Goal: Task Accomplishment & Management: Manage account settings

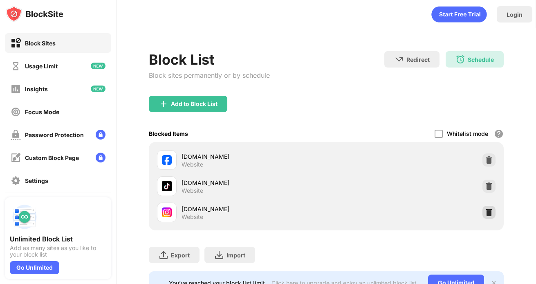
click at [493, 214] on img at bounding box center [489, 212] width 8 height 8
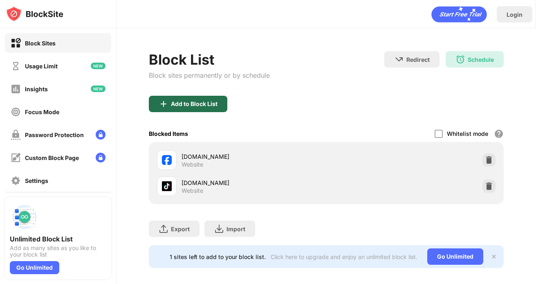
click at [200, 104] on div "Add to Block List" at bounding box center [194, 104] width 47 height 7
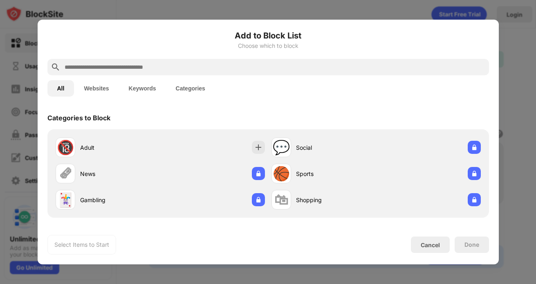
click at [251, 69] on input "text" at bounding box center [275, 67] width 422 height 10
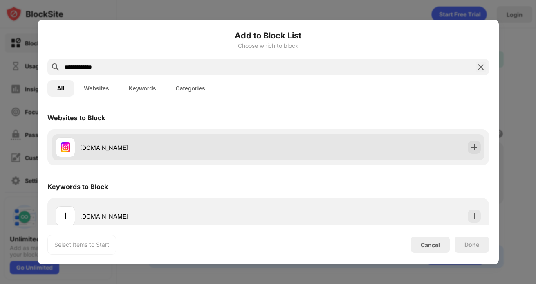
type input "**********"
click at [294, 150] on div "[DOMAIN_NAME]" at bounding box center [268, 147] width 432 height 26
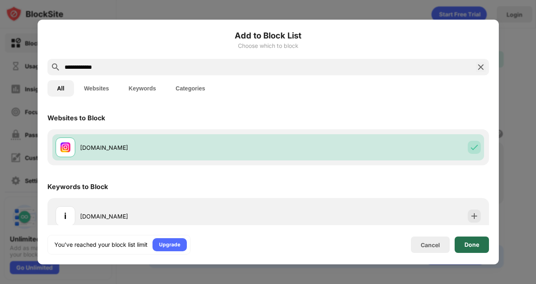
click at [470, 247] on div "Done" at bounding box center [472, 244] width 15 height 7
